Goal: Navigation & Orientation: Find specific page/section

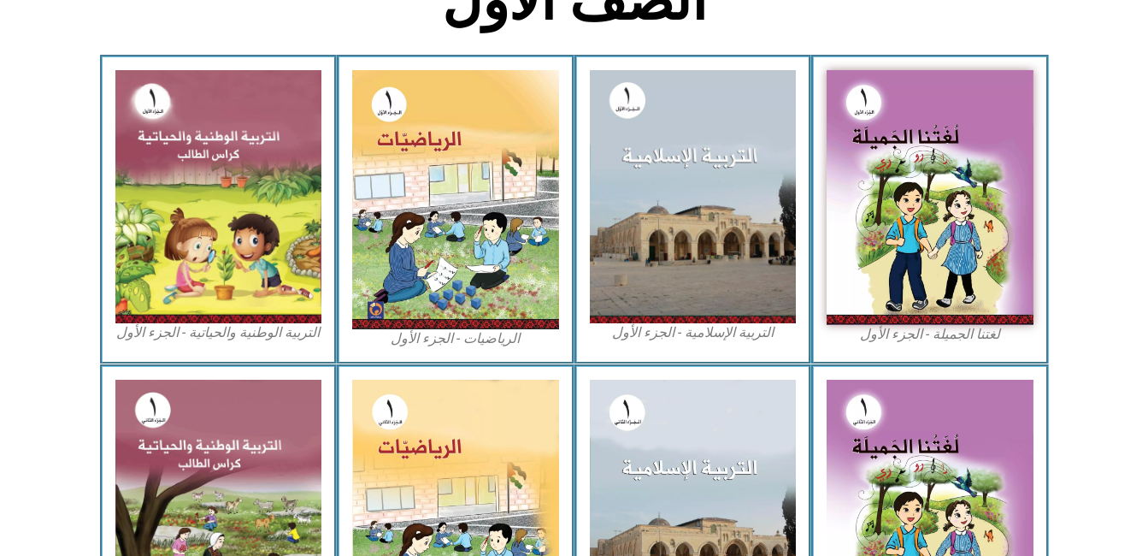
scroll to position [489, 0]
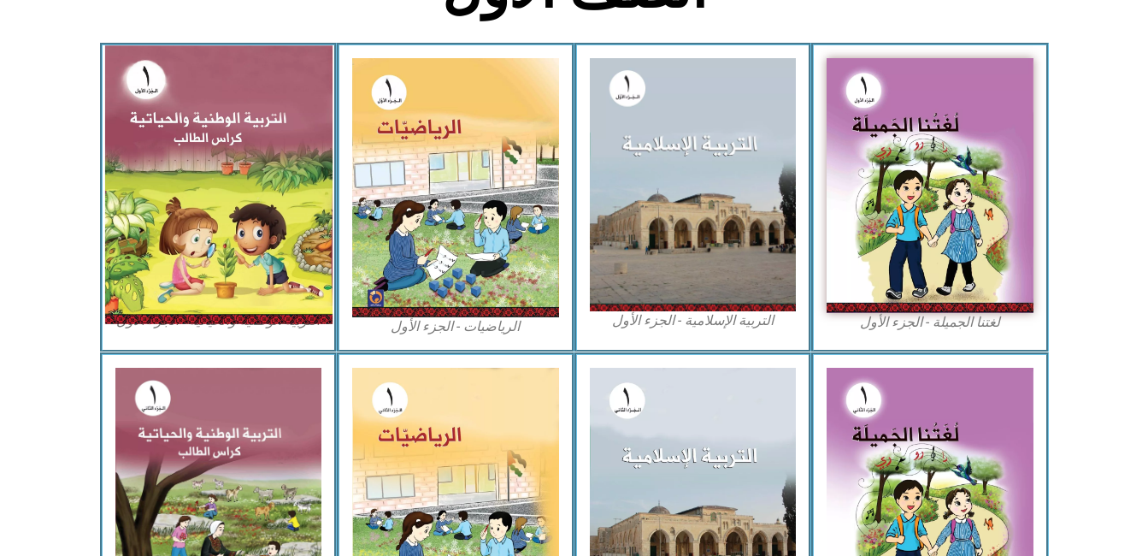
click at [248, 276] on img at bounding box center [217, 184] width 227 height 278
click at [156, 179] on img at bounding box center [217, 184] width 227 height 278
click at [258, 150] on img at bounding box center [217, 184] width 227 height 278
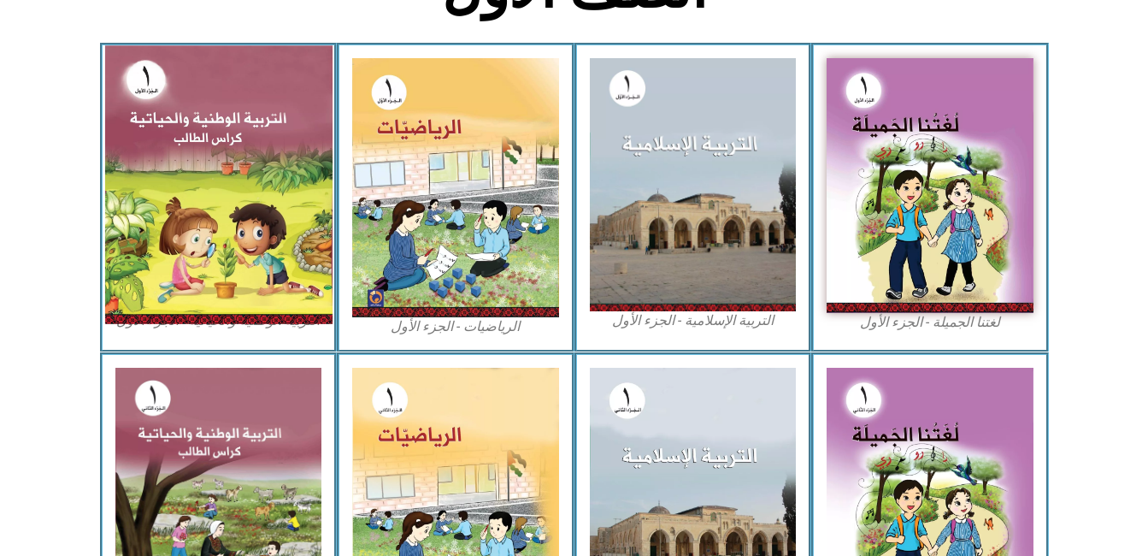
click at [258, 150] on img at bounding box center [217, 184] width 227 height 278
